Goal: Navigation & Orientation: Find specific page/section

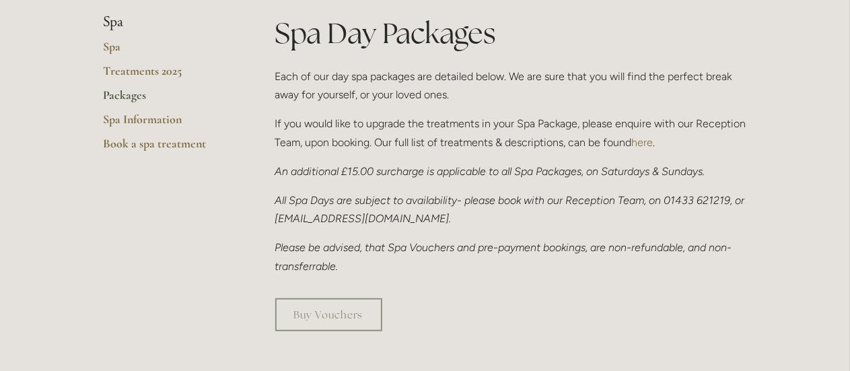
scroll to position [191, 0]
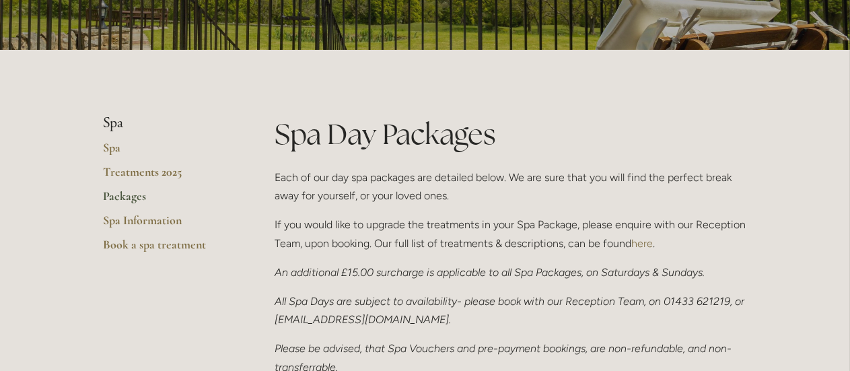
click at [136, 192] on link "Packages" at bounding box center [168, 200] width 128 height 24
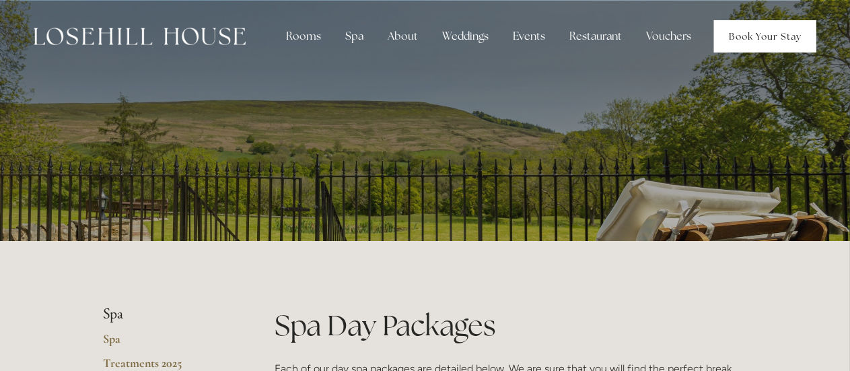
click at [769, 44] on link "Book Your Stay" at bounding box center [765, 36] width 102 height 32
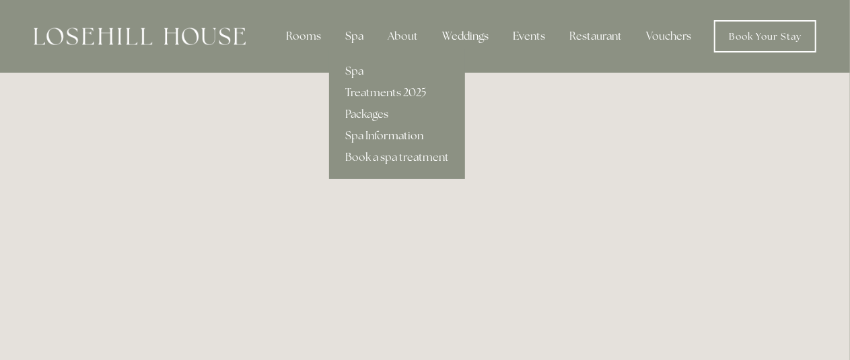
click at [357, 34] on div "Spa" at bounding box center [354, 36] width 40 height 27
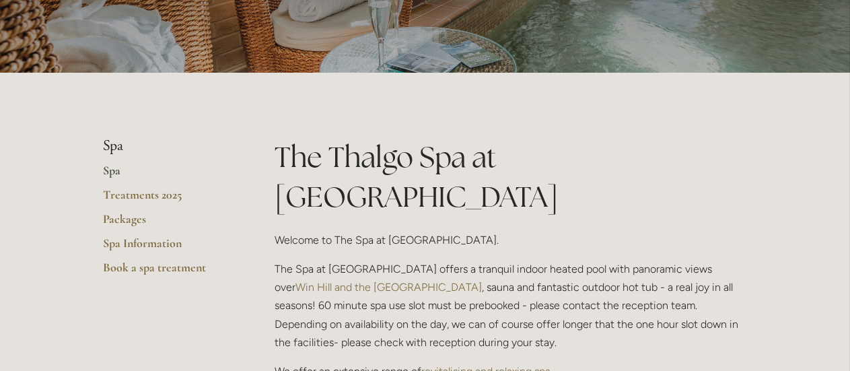
scroll to position [126, 0]
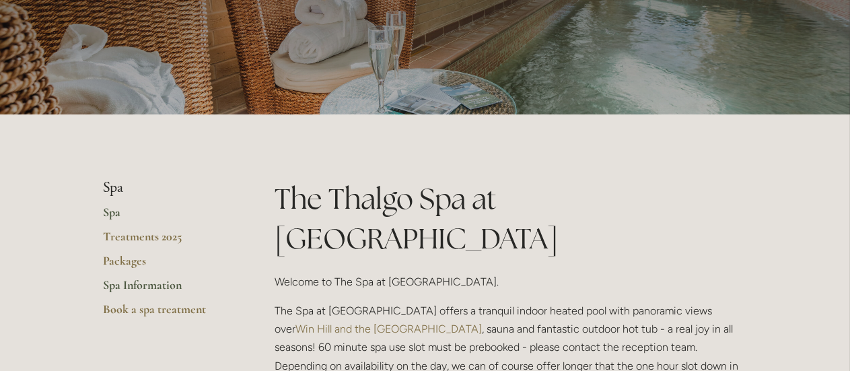
click at [153, 283] on link "Spa Information" at bounding box center [168, 289] width 128 height 24
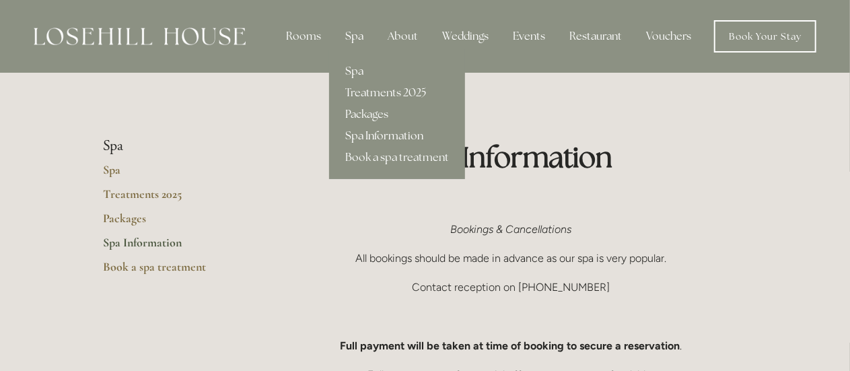
click at [361, 71] on link "Spa" at bounding box center [397, 72] width 136 height 22
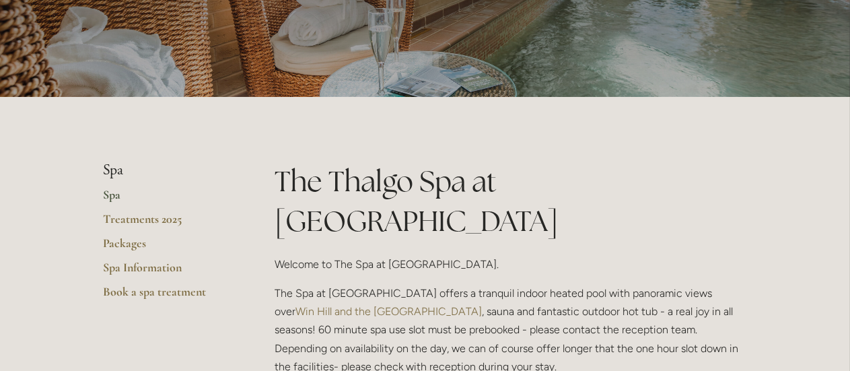
scroll to position [156, 0]
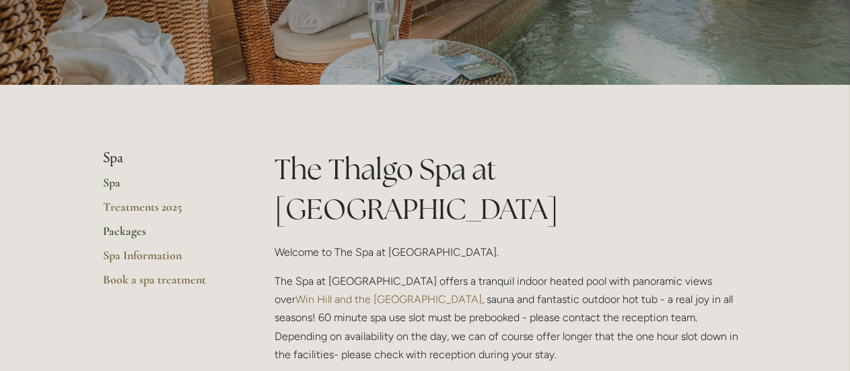
click at [127, 231] on link "Packages" at bounding box center [168, 235] width 128 height 24
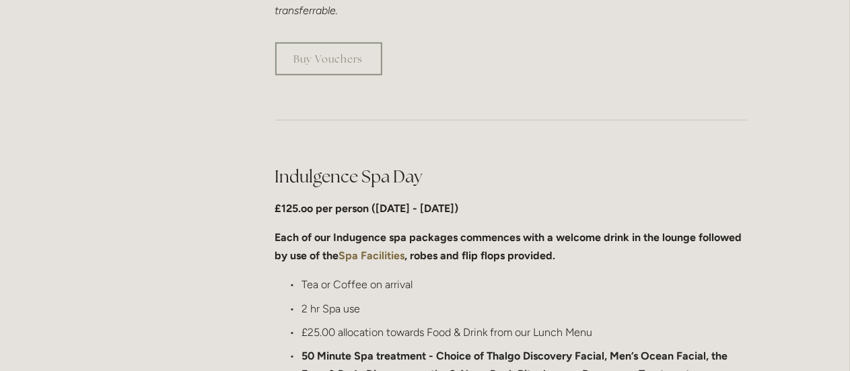
scroll to position [591, 0]
